Goal: Navigation & Orientation: Find specific page/section

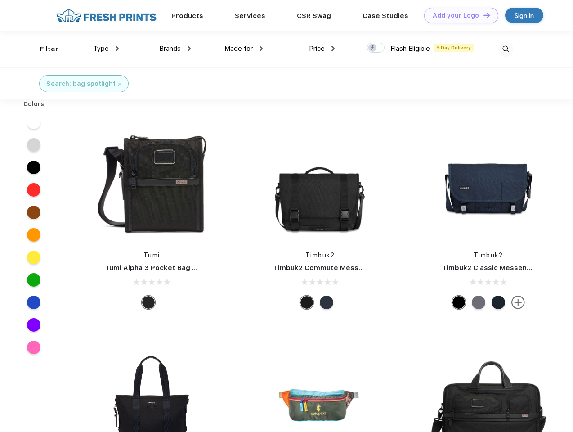
scroll to position [0, 0]
click at [458, 15] on link "Add your Logo Design Tool" at bounding box center [461, 16] width 74 height 16
click at [0, 0] on div "Design Tool" at bounding box center [0, 0] width 0 height 0
click at [483, 15] on link "Add your Logo Design Tool" at bounding box center [461, 16] width 74 height 16
click at [43, 49] on div "Filter" at bounding box center [49, 49] width 18 height 10
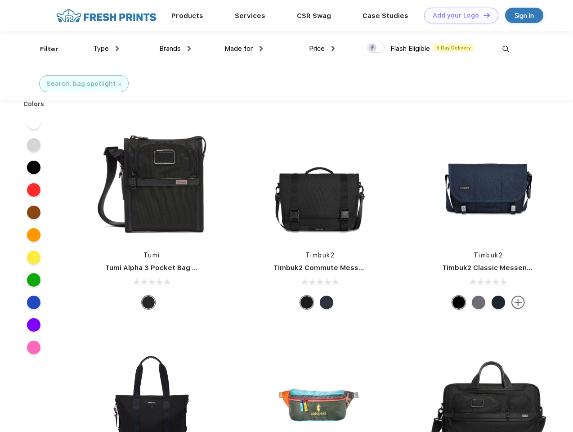
click at [106, 49] on span "Type" at bounding box center [101, 49] width 16 height 8
click at [175, 49] on span "Brands" at bounding box center [170, 49] width 22 height 8
click at [244, 49] on span "Made for" at bounding box center [238, 49] width 28 height 8
click at [322, 49] on span "Price" at bounding box center [317, 49] width 16 height 8
click at [376, 48] on div at bounding box center [376, 48] width 18 height 10
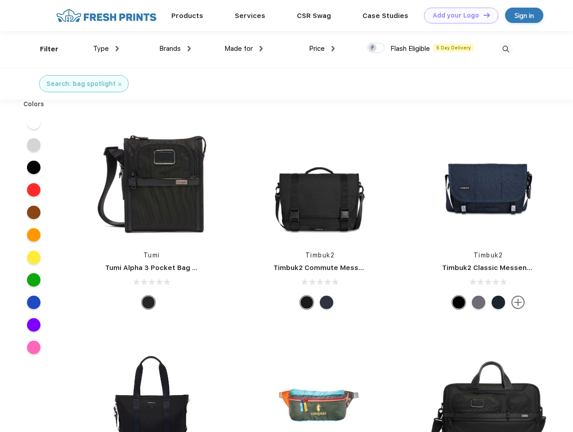
click at [373, 48] on input "checkbox" at bounding box center [370, 45] width 6 height 6
click at [506, 49] on img at bounding box center [505, 49] width 15 height 15
